Goal: Task Accomplishment & Management: Manage account settings

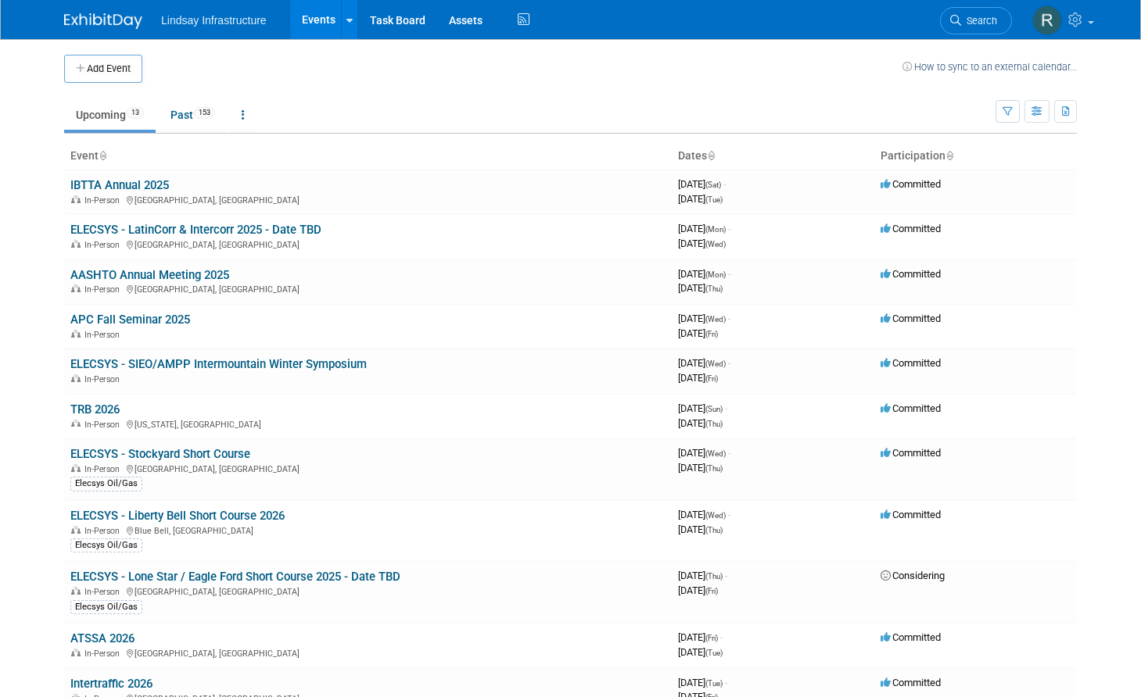
click at [120, 111] on link "Upcoming 13" at bounding box center [109, 115] width 91 height 30
click at [1011, 109] on icon "button" at bounding box center [1007, 112] width 10 height 10
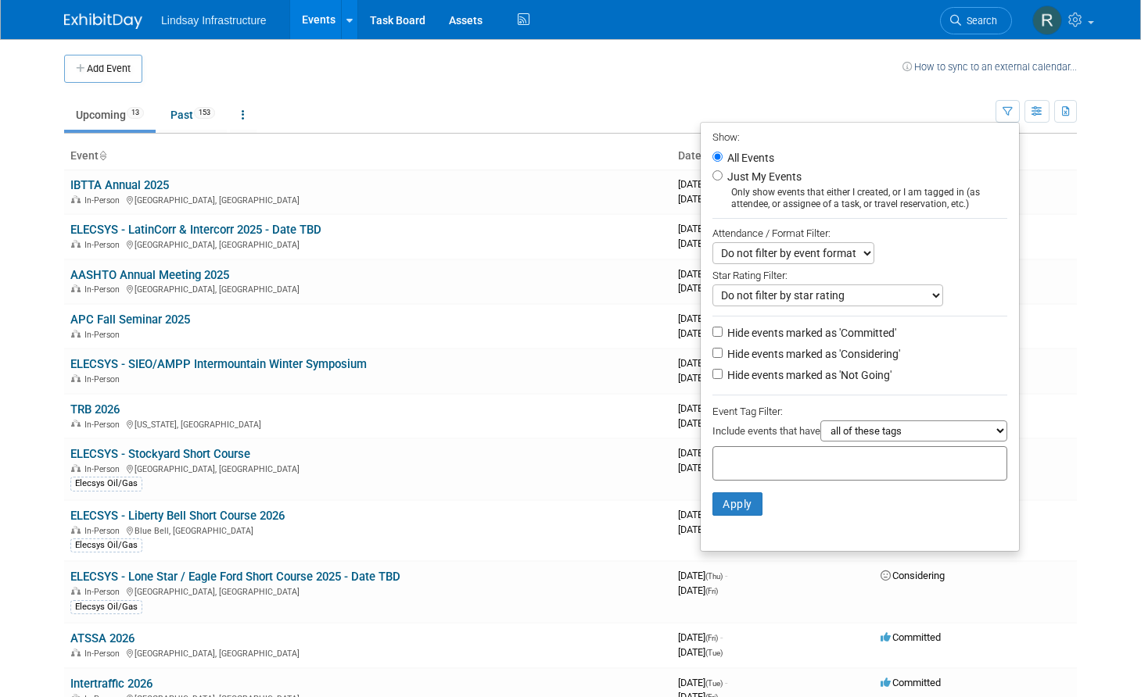
click at [740, 481] on div at bounding box center [859, 463] width 295 height 34
click at [751, 501] on div "Elecsys Oil/Gas" at bounding box center [767, 501] width 126 height 22
type input "Elecsys Oil/Gas"
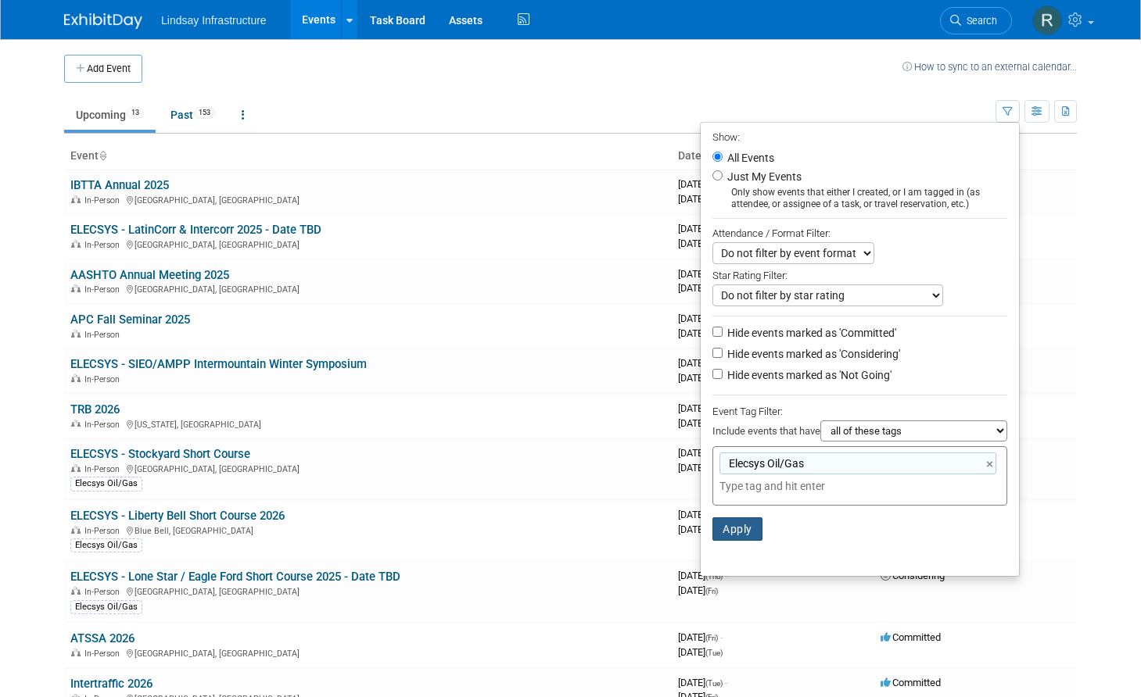
click at [738, 525] on button "Apply" at bounding box center [737, 529] width 50 height 23
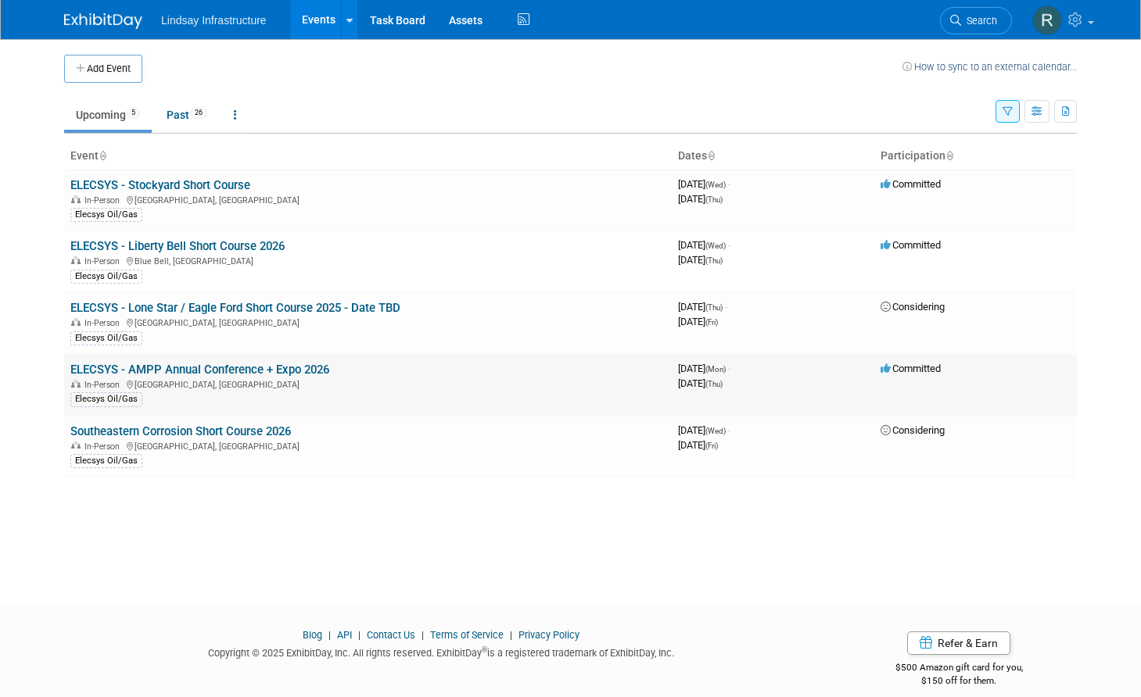
click at [258, 366] on link "ELECSYS - AMPP Annual Conference + Expo 2026" at bounding box center [199, 370] width 259 height 14
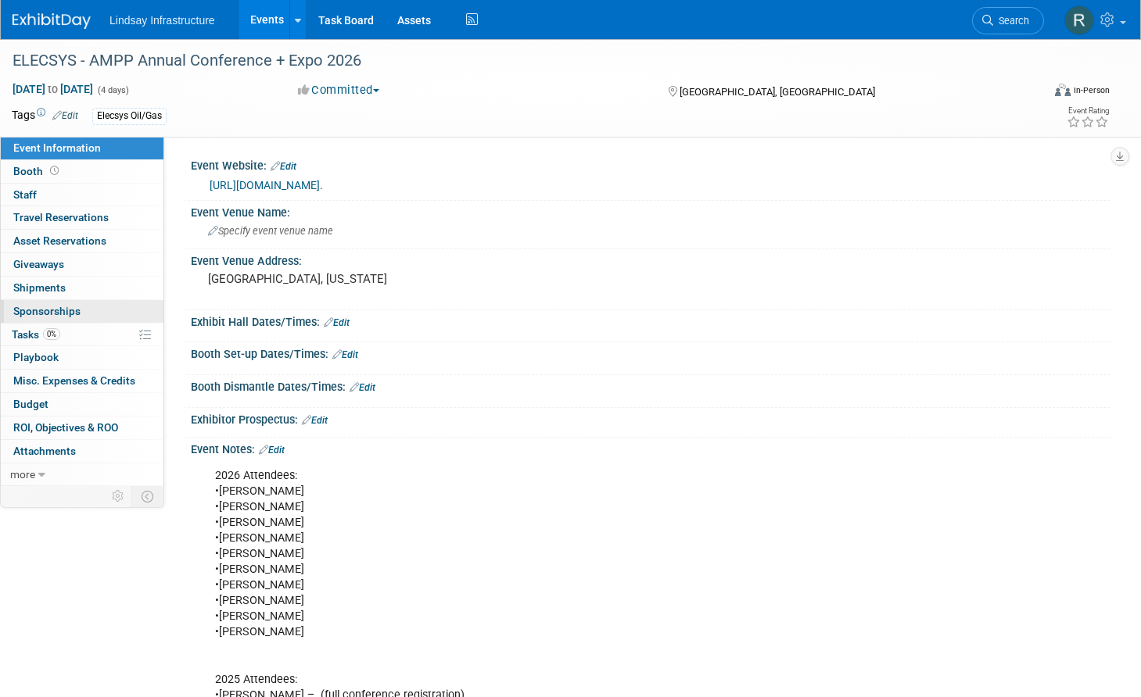
click at [51, 307] on span "Sponsorships 0" at bounding box center [46, 311] width 67 height 13
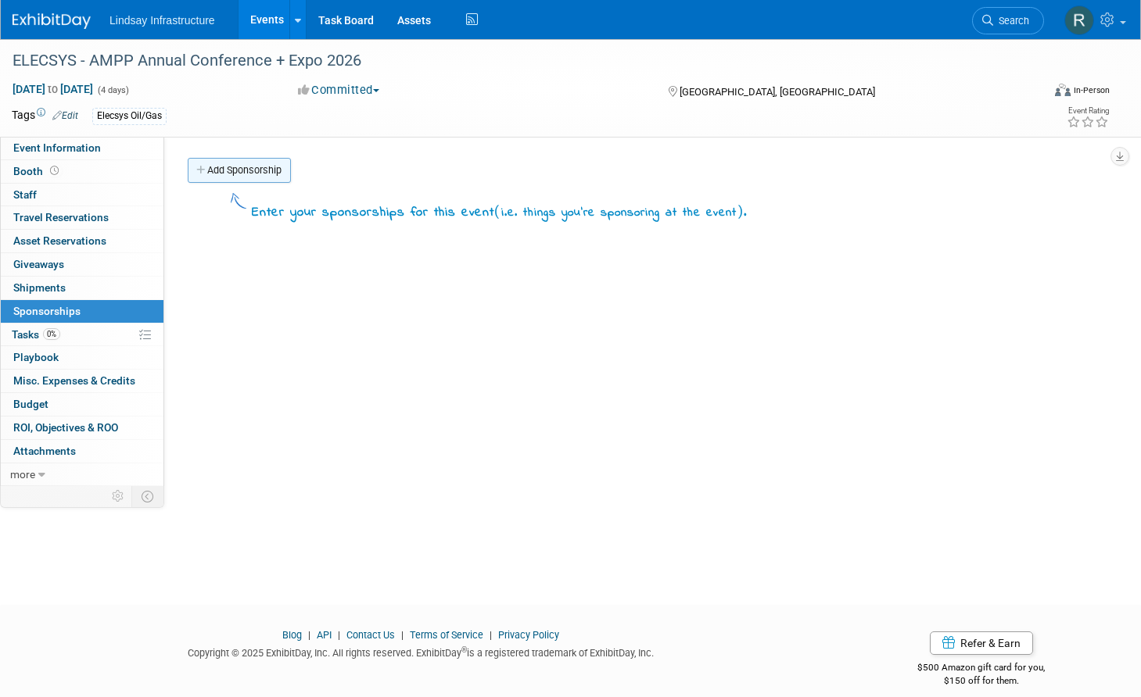
click at [236, 167] on link "Add Sponsorship" at bounding box center [239, 170] width 103 height 25
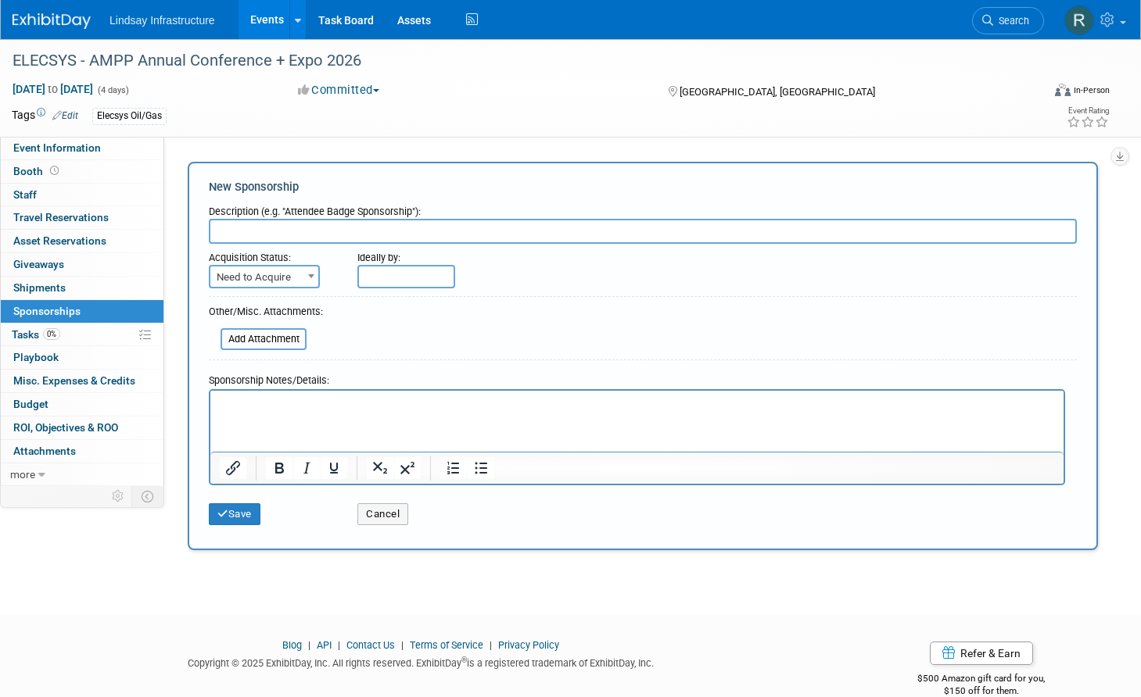
click at [270, 231] on input "text" at bounding box center [643, 231] width 868 height 25
type input "Aisle Sign #700"
click at [286, 283] on span "Need to Acquire" at bounding box center [264, 278] width 108 height 22
select select "2"
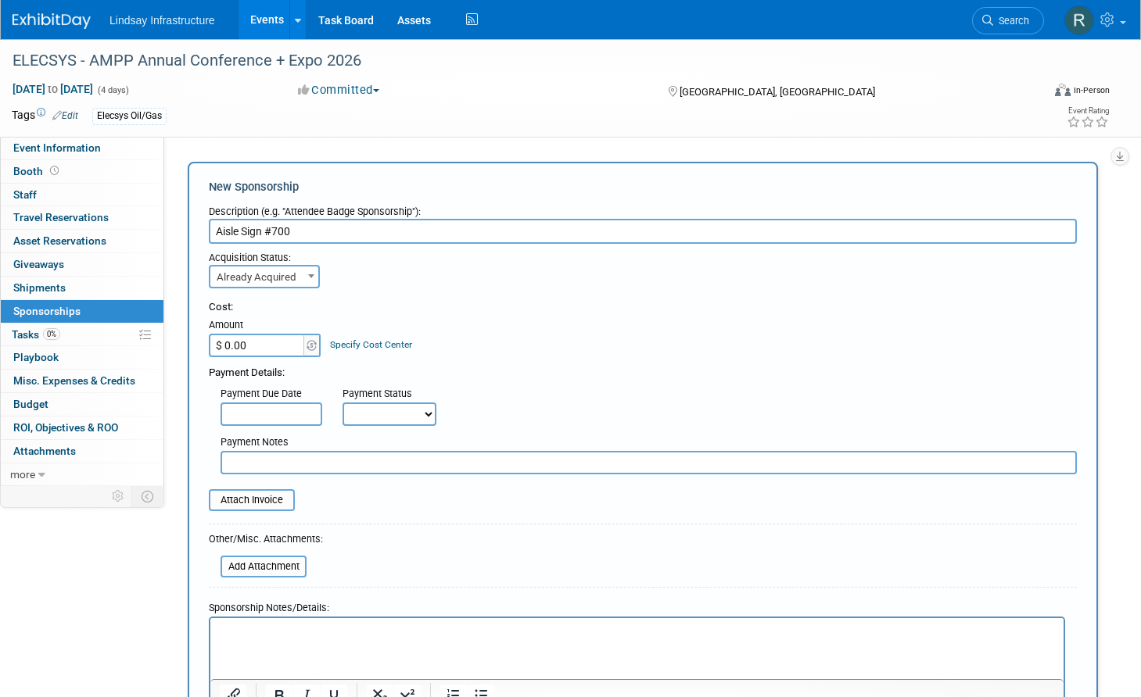
click at [227, 347] on input "$ 0.00" at bounding box center [258, 345] width 98 height 23
type input "$ 2,500.00"
click at [565, 339] on div "Cost: Amount $ 2,500.00 Specify Cost Center Cost Center -- Not Specified --" at bounding box center [643, 328] width 868 height 57
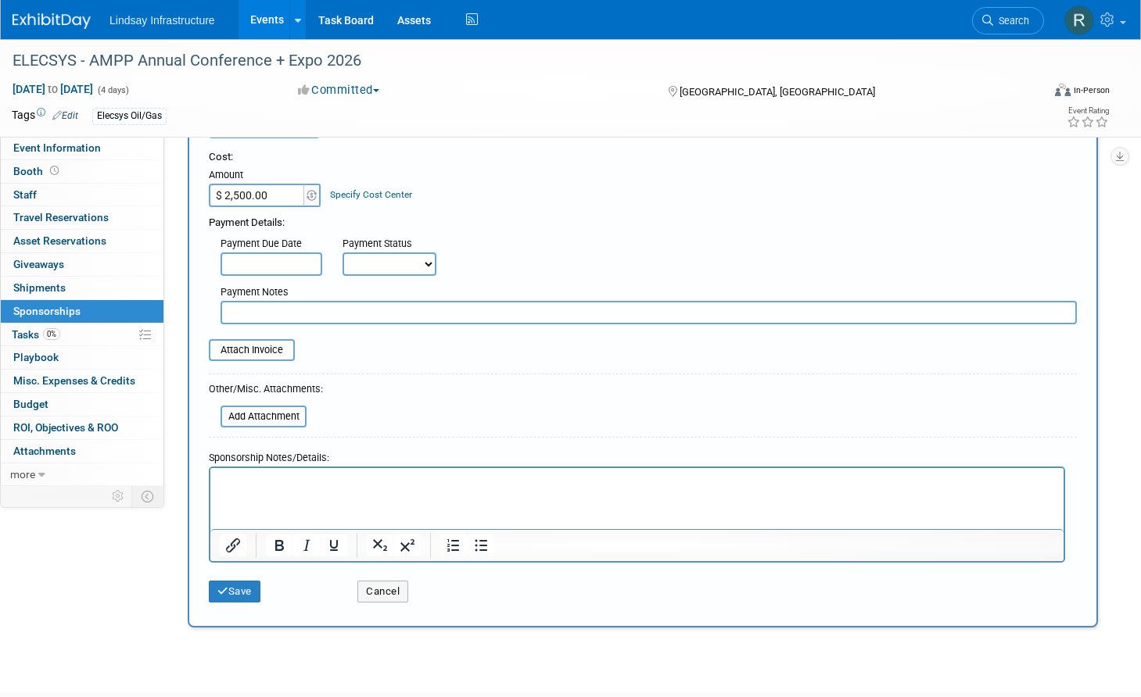
scroll to position [156, 0]
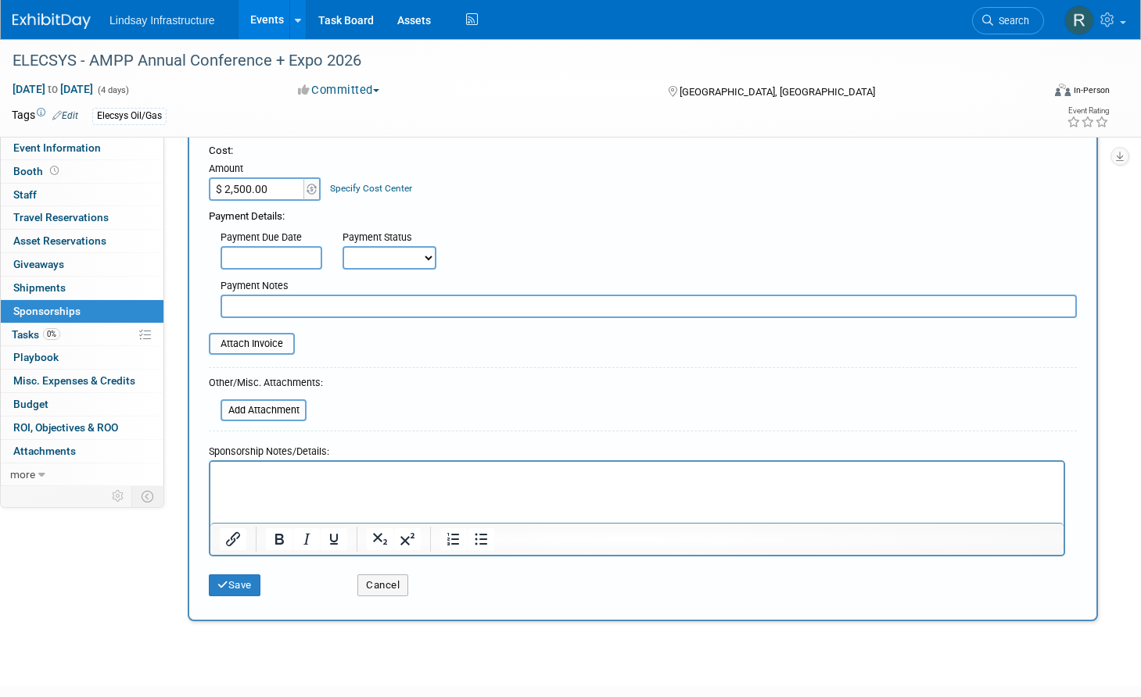
click at [388, 257] on select "Not Paid Yet Partially Paid Paid in Full" at bounding box center [389, 257] width 94 height 23
select select "3"
click at [342, 246] on select "Not Paid Yet Partially Paid Paid in Full" at bounding box center [389, 257] width 94 height 23
click at [243, 410] on input "file" at bounding box center [212, 410] width 186 height 19
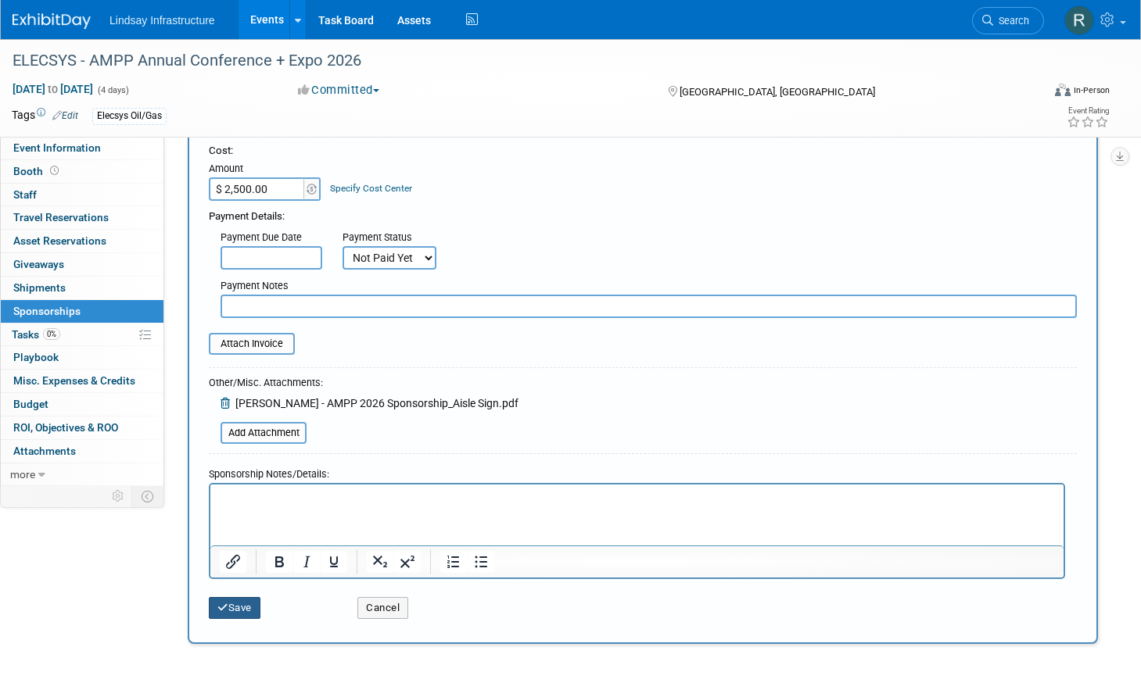
click at [224, 615] on button "Save" at bounding box center [235, 608] width 52 height 22
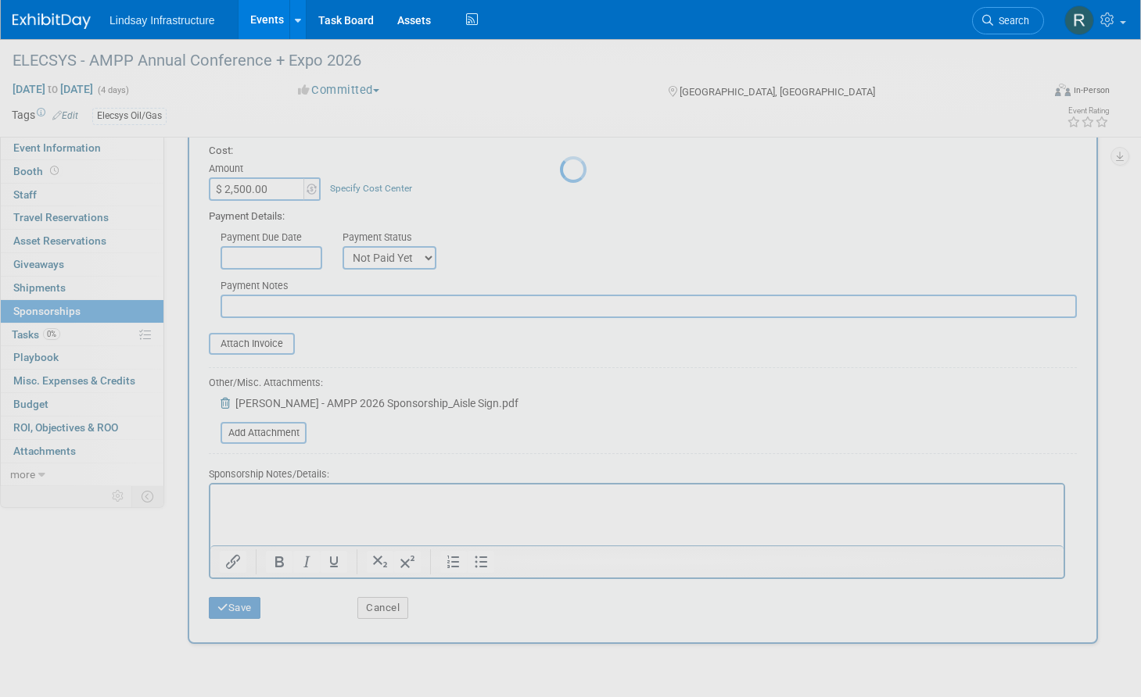
scroll to position [17, 0]
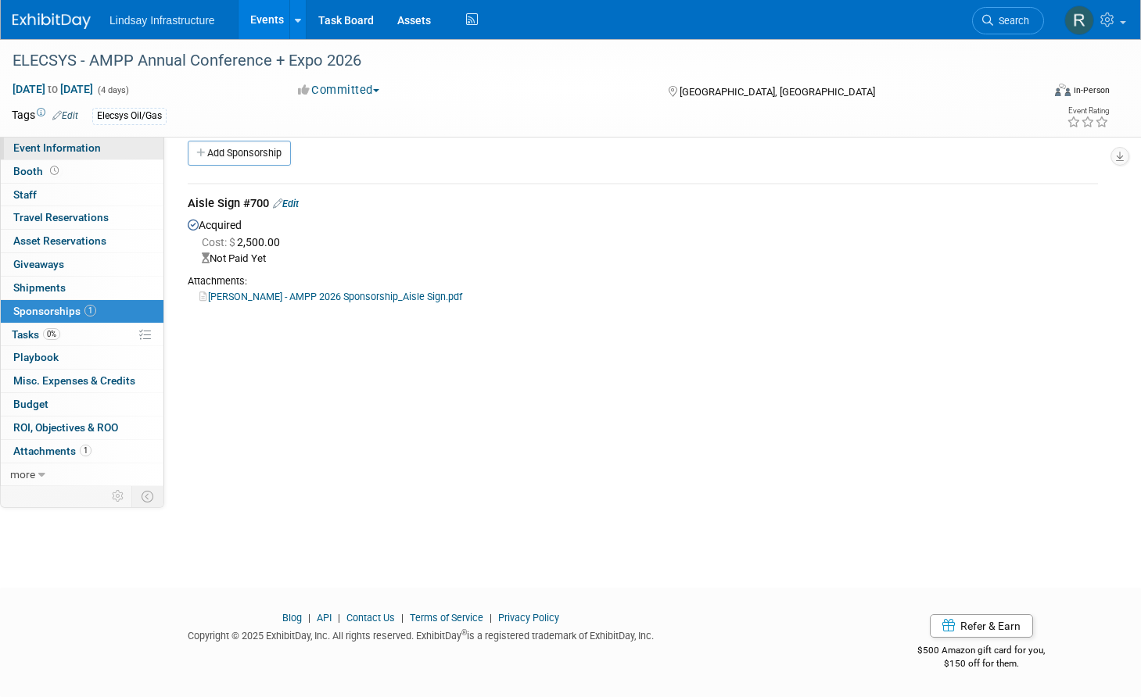
click at [32, 148] on span "Event Information" at bounding box center [57, 148] width 88 height 13
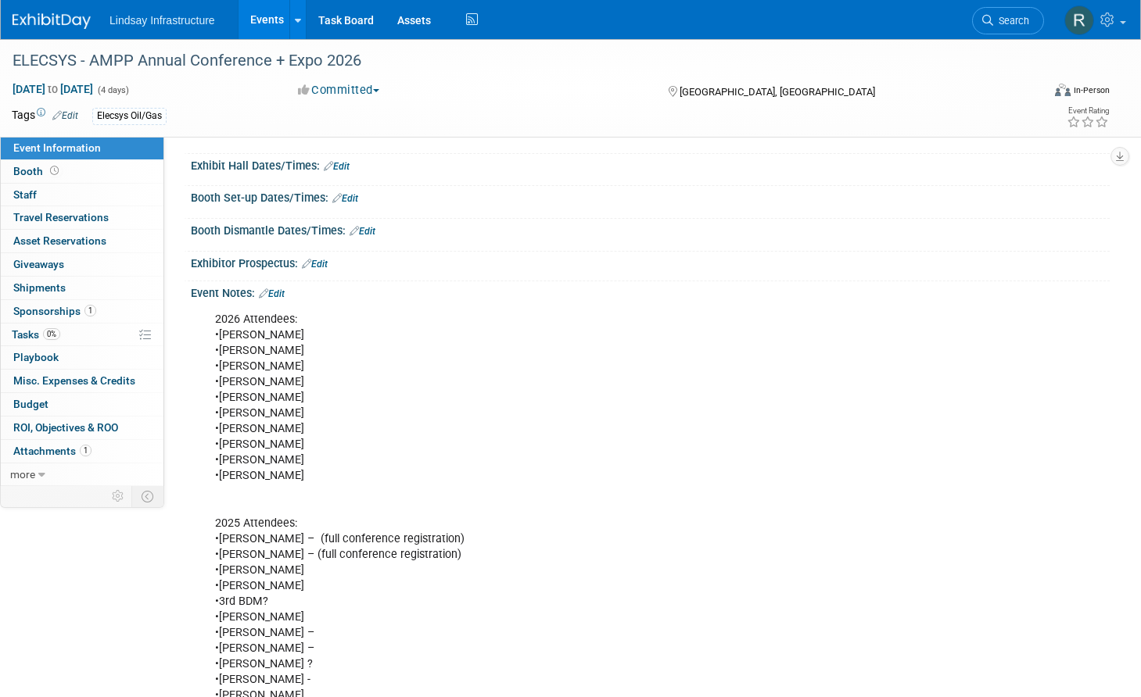
scroll to position [235, 0]
